Goal: Task Accomplishment & Management: Complete application form

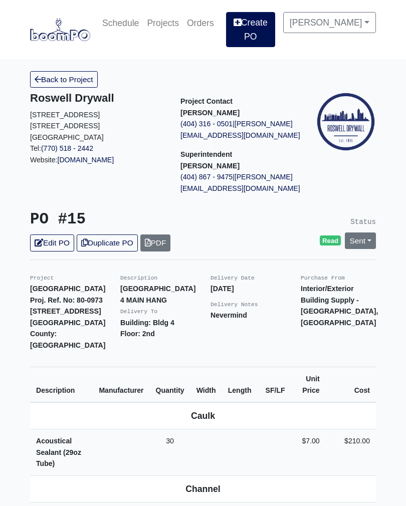
click at [264, 32] on link "Create PO" at bounding box center [250, 29] width 49 height 35
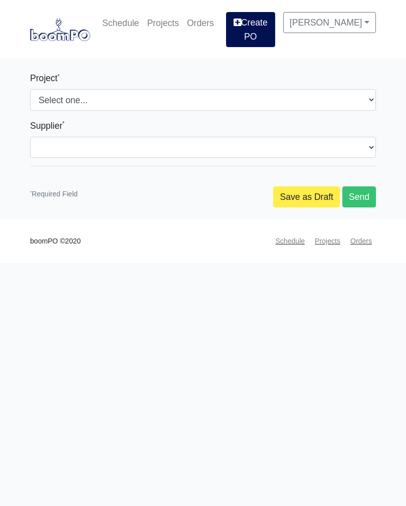
select select
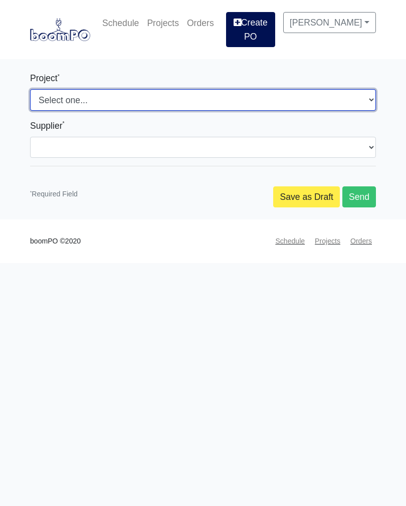
click at [159, 103] on select "Select one... Nova at River District Metropolitan Place" at bounding box center [203, 99] width 346 height 21
select select "192"
select select
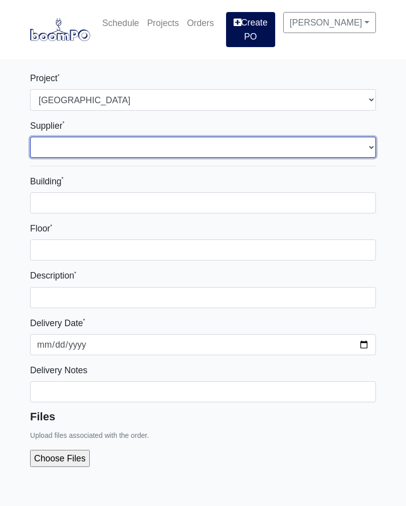
click at [154, 152] on select "Select one... Interior/Exterior Building Supply - Canton, GA" at bounding box center [203, 147] width 346 height 21
select select "861"
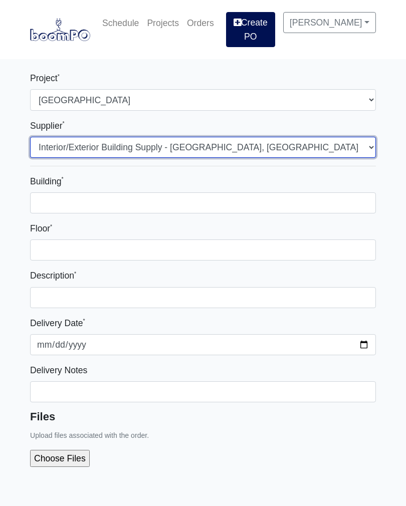
select select
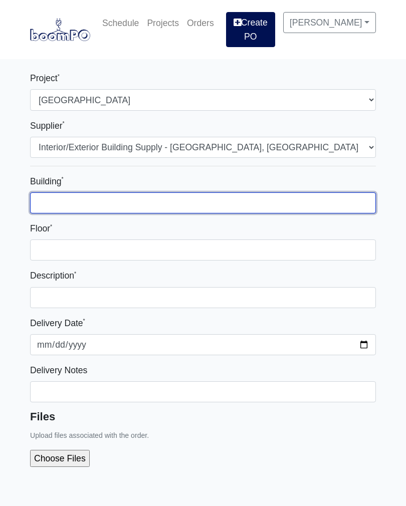
click at [268, 209] on input "Building *" at bounding box center [203, 202] width 346 height 21
type input "4"
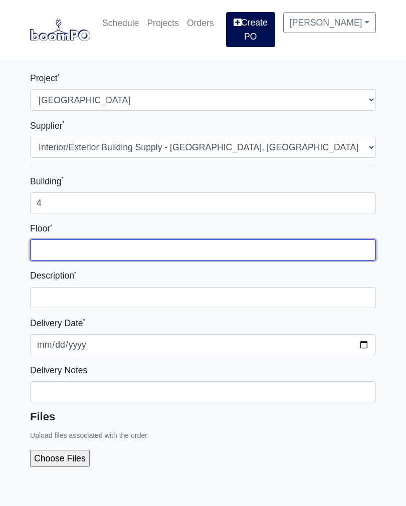
click at [132, 259] on input "Floor *" at bounding box center [203, 249] width 346 height 21
type input "4th"
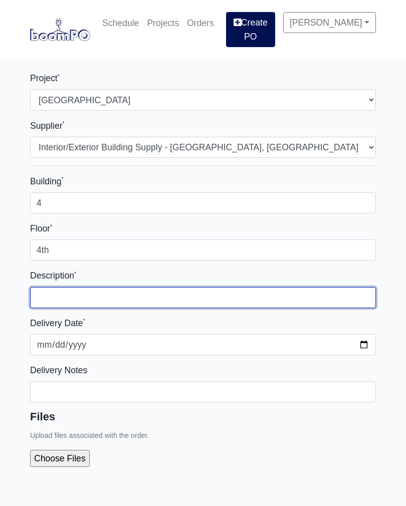
click at [143, 300] on input "text" at bounding box center [203, 297] width 346 height 21
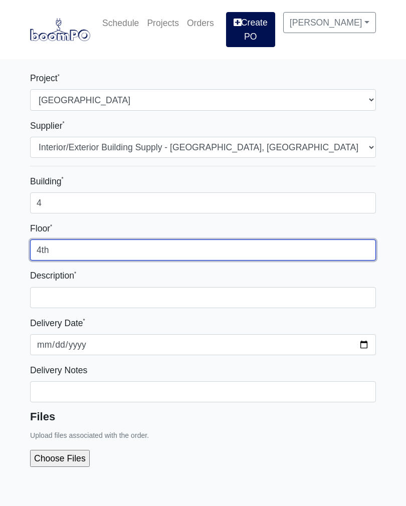
click at [83, 255] on input "4th" at bounding box center [203, 249] width 346 height 21
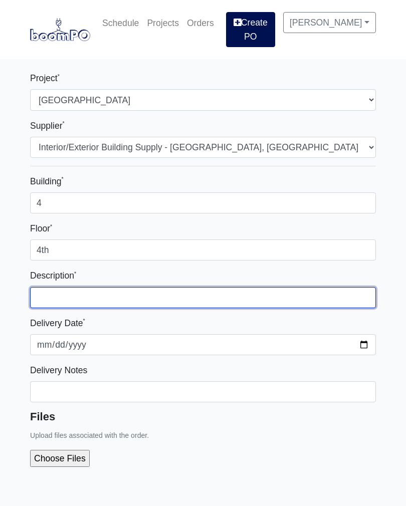
click at [131, 303] on input "text" at bounding box center [203, 297] width 346 height 21
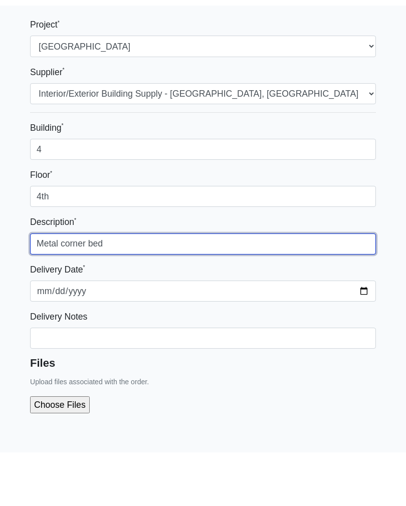
type input "Metal corner bed"
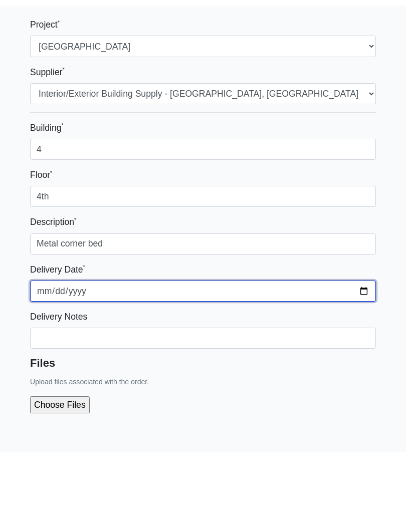
click at [238, 334] on input "2025-10-08" at bounding box center [203, 344] width 346 height 21
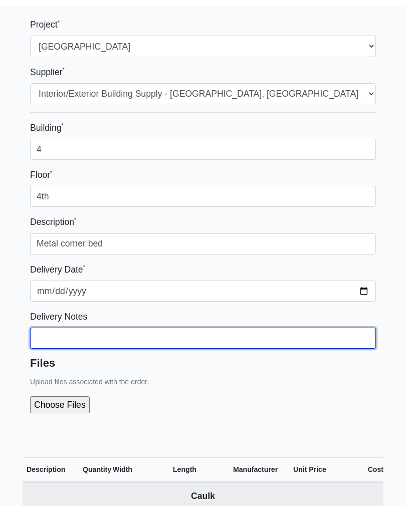
click at [145, 349] on input "Building *" at bounding box center [203, 338] width 346 height 21
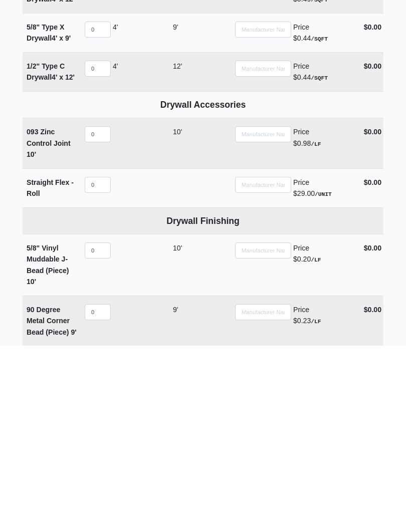
scroll to position [904, 0]
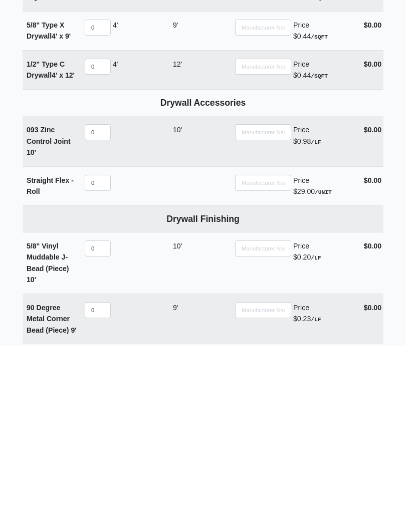
type input "I will pick up"
click at [101, 335] on input "0" at bounding box center [98, 343] width 26 height 16
select select
type input "1"
select select
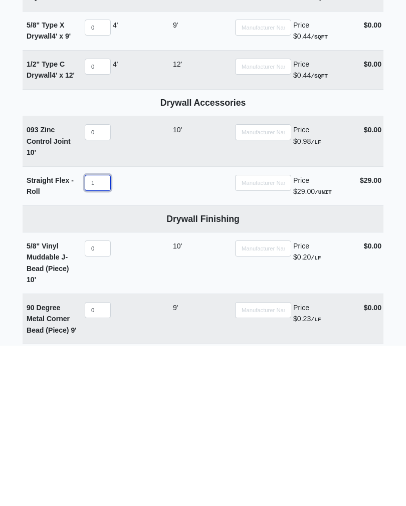
type input "10"
select select
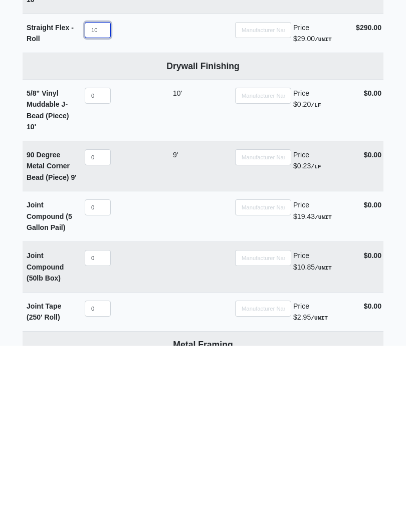
scroll to position [1060, 0]
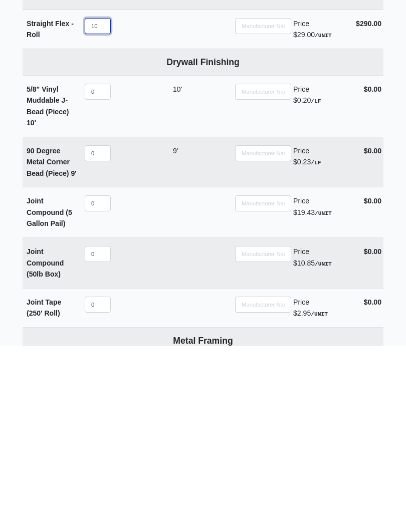
type input "10"
click at [104, 306] on input "0" at bounding box center [98, 314] width 26 height 16
select select
type input "1"
select select
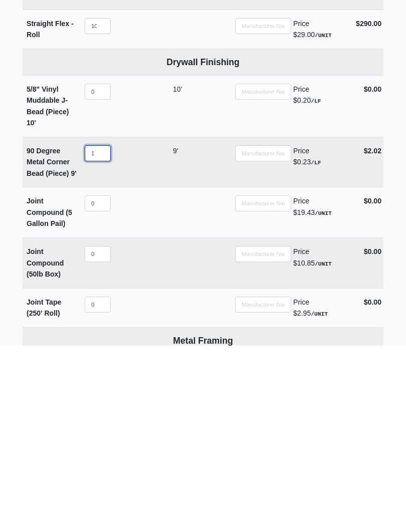
type input "10"
select select
type input "100"
select select
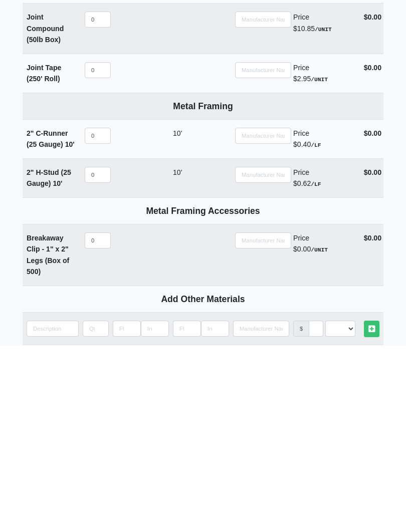
scroll to position [1298, 0]
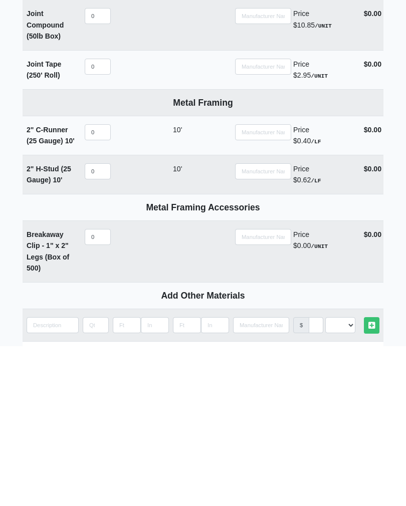
type input "100"
click at [59, 477] on input "quantity" at bounding box center [53, 485] width 52 height 16
type input "1"
select select
type input "12"
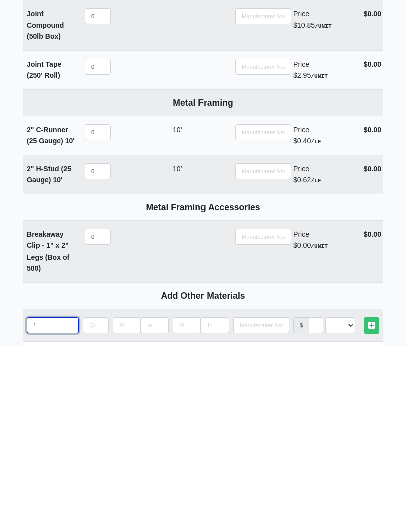
select select
type input "120"
select select
type input "120"
select select
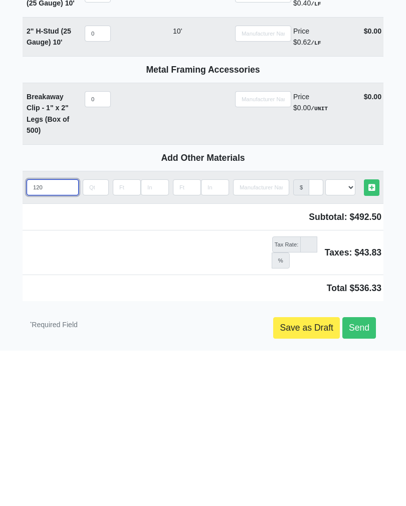
scroll to position [1477, 0]
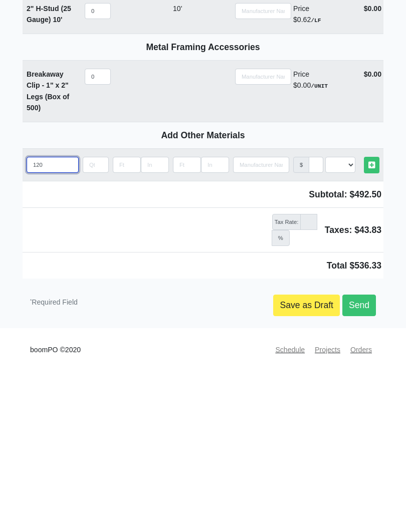
type input "120"
select select
type input "120 d"
select select
type input "120 de"
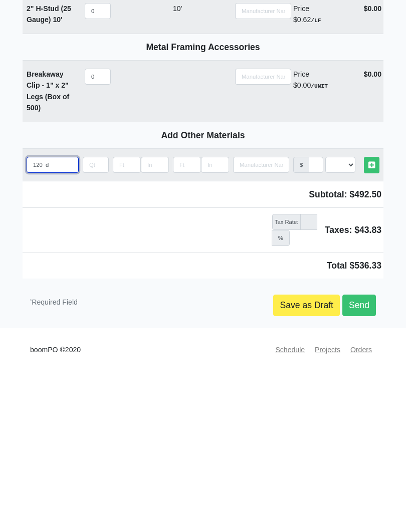
select select
type input "120 deg"
select select
type input "120 degr"
select select
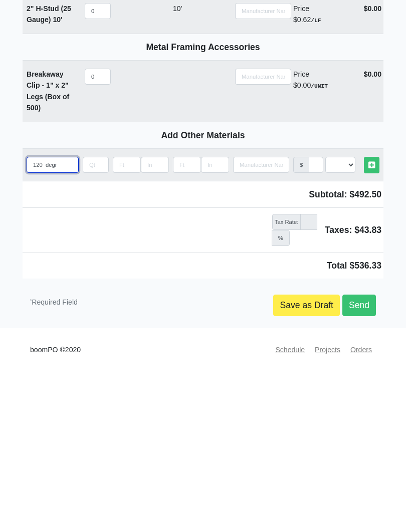
type input "120 degrees"
select select
type input "120 degrees"
select select
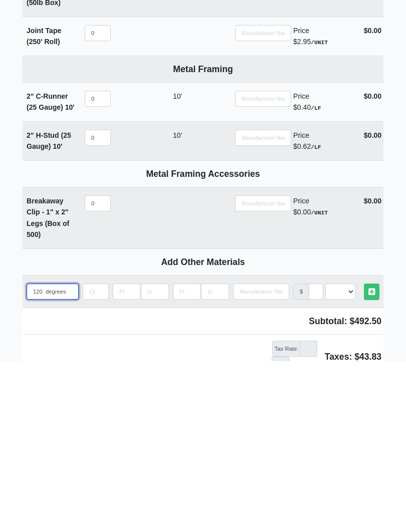
scroll to position [1392, 0]
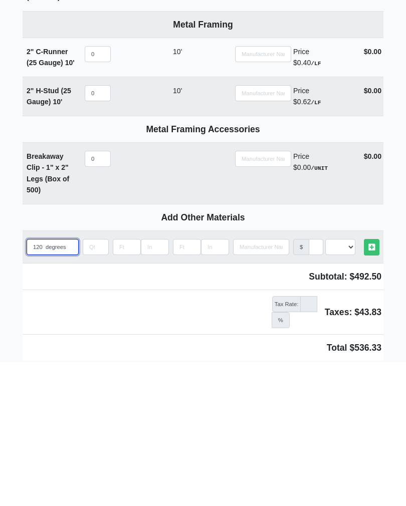
type input "120 degrees"
select select
type input "120 degrees"
select select
type input "120 degrees c"
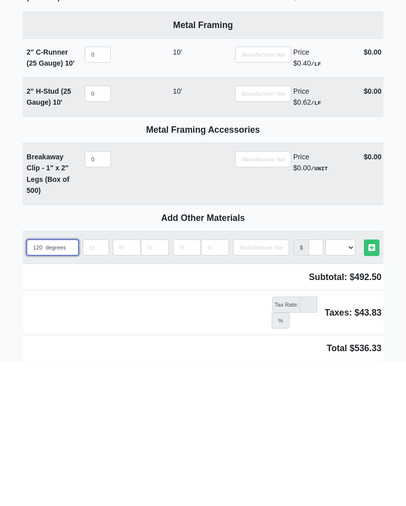
select select
type input "120 degrees"
select select
type input "120 degrees b"
select select
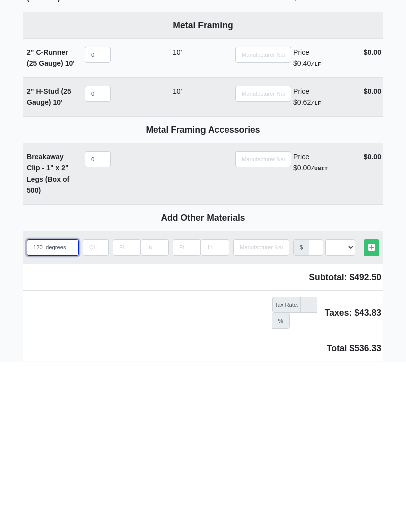
type input "120 degrees be"
select select
type input "120 degrees b"
select select
type input "120 degrees"
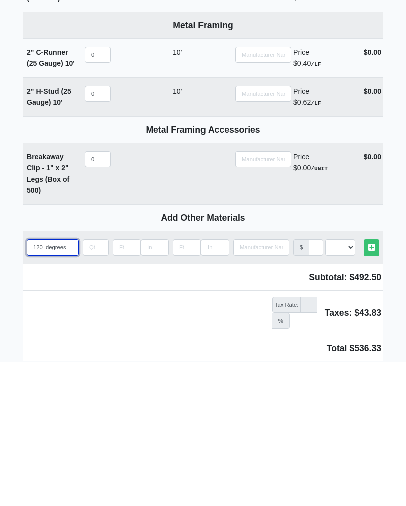
select select
type input "120 degrees m"
select select
type input "120 degrees me"
select select
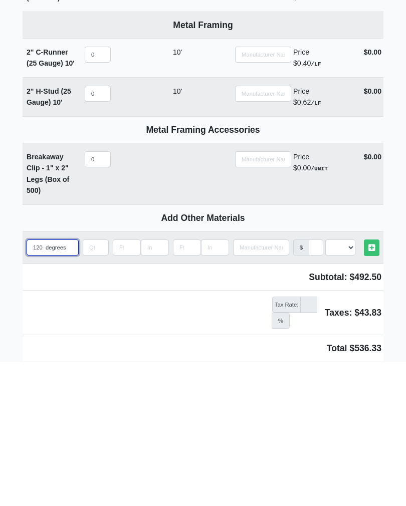
type input "120 degrees met"
select select
type input "120 degrees meta"
select select
type input "120 degrees metal"
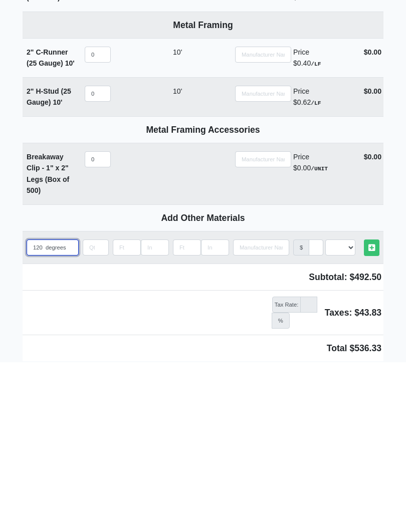
select select
type input "120 degrees metal"
select select
type input "120 degrees metal c"
select select
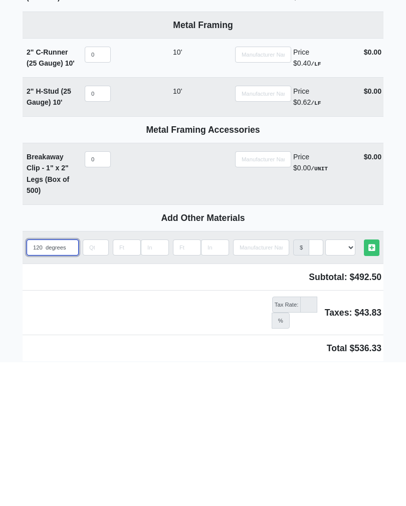
type input "120 degrees metal co"
select select
type input "120 degrees metal cor"
select select
type input "120 degrees metal corner"
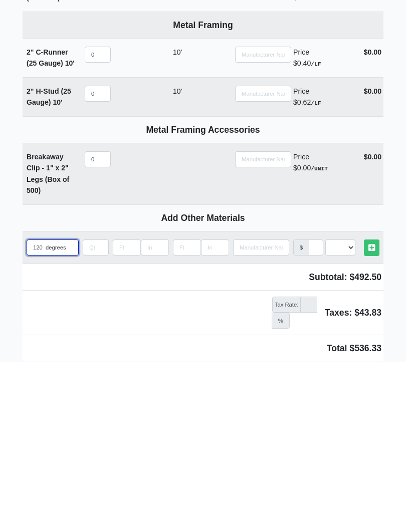
select select
type input "120 degrees metal corner"
select select
type input "120 degrees metal corner b"
select select
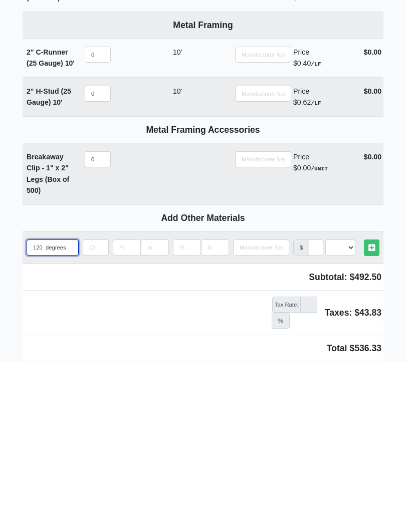
type input "120 degrees metal corner be"
select select
type input "120 degrees metal corner bea"
select select
type input "120 degrees metal corner bead"
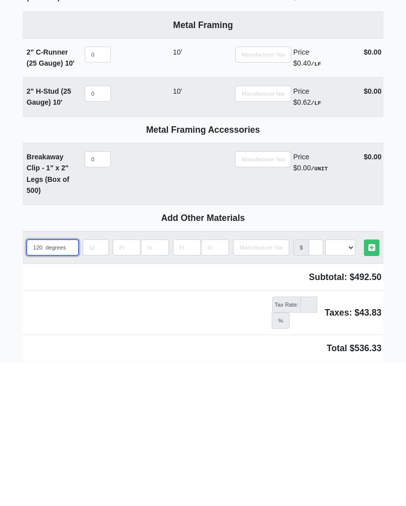
select select
type input "120 degrees metal corner beads"
select select
type input "120 degrees metal corner beads"
select select
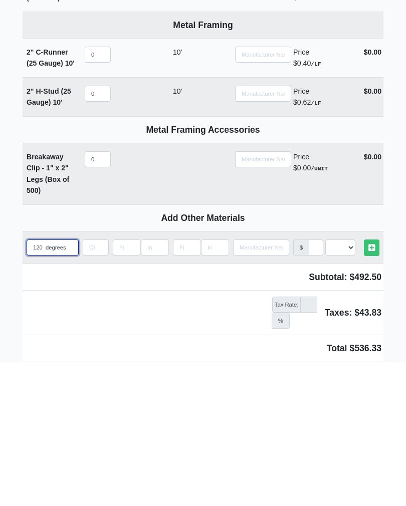
type input "120 degrees metal corner beads"
click at [98, 383] on input "quantity" at bounding box center [96, 391] width 26 height 16
type input "5"
select select
type input "50"
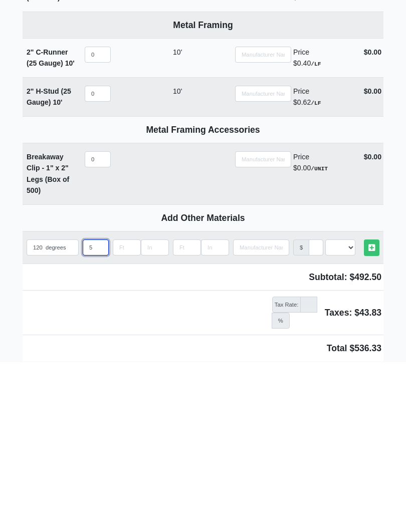
select select
type input "50"
click at [352, 383] on select "Select an Option! UNIT MLF LF MSQFT SQFT" at bounding box center [340, 391] width 30 height 16
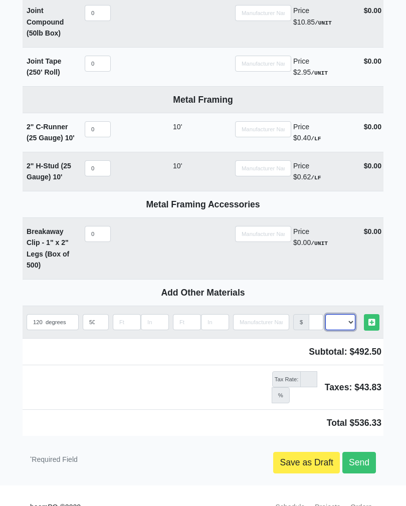
select select "2"
click at [375, 318] on link "Other Materials" at bounding box center [372, 322] width 16 height 17
select select
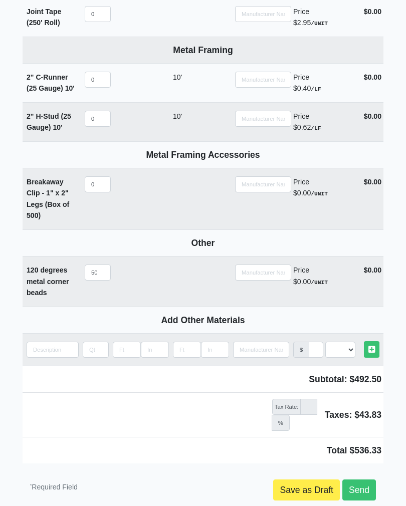
scroll to position [1538, 0]
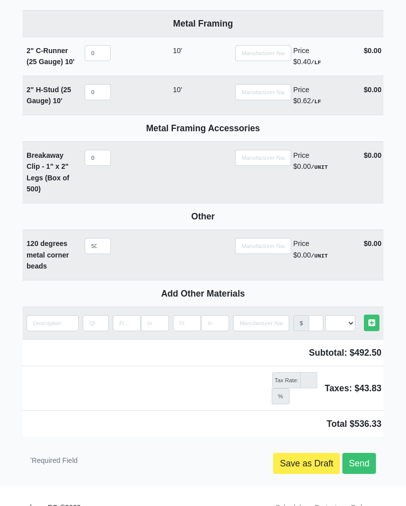
click at [364, 458] on link "Send" at bounding box center [359, 463] width 34 height 21
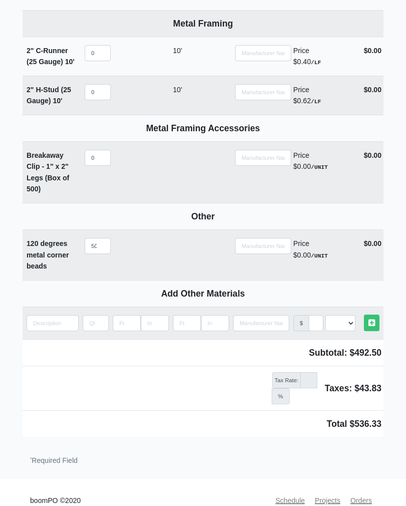
scroll to position [1531, 0]
